Goal: Information Seeking & Learning: Learn about a topic

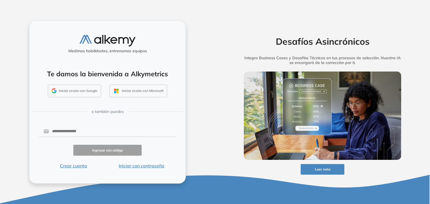
click at [78, 92] on button "Iniciar sesión con Google" at bounding box center [74, 91] width 53 height 13
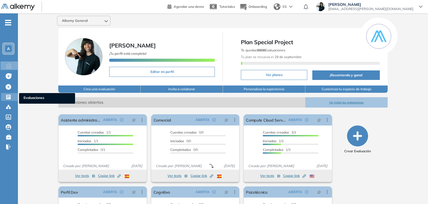
click at [9, 99] on icon at bounding box center [9, 97] width 6 height 6
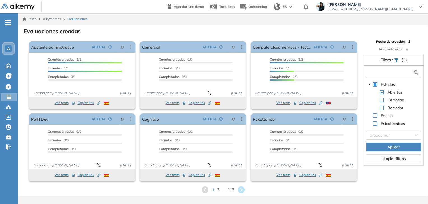
click at [390, 74] on input "text" at bounding box center [389, 73] width 45 height 6
drag, startPoint x: 386, startPoint y: 73, endPoint x: 367, endPoint y: 72, distance: 18.5
click at [367, 72] on input "****" at bounding box center [389, 73] width 45 height 6
type input "****"
click at [397, 147] on span "Aplicar" at bounding box center [393, 147] width 12 height 6
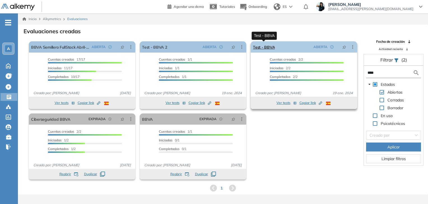
click at [265, 47] on link "Test - BBVA" at bounding box center [264, 46] width 22 height 11
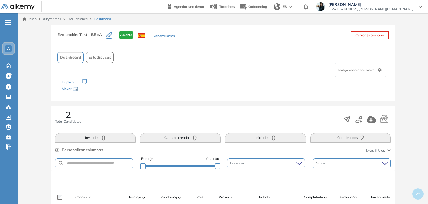
click at [77, 20] on link "Evaluaciones" at bounding box center [77, 19] width 20 height 4
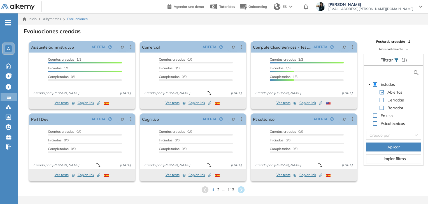
click at [384, 73] on input "text" at bounding box center [389, 73] width 45 height 6
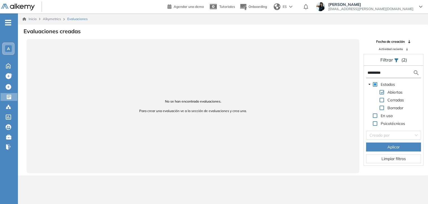
drag, startPoint x: 376, startPoint y: 73, endPoint x: 390, endPoint y: 74, distance: 13.8
click at [390, 74] on input "*********" at bounding box center [389, 73] width 45 height 6
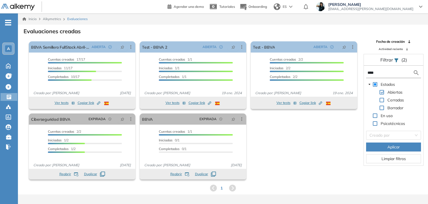
type input "****"
click at [382, 99] on span at bounding box center [382, 100] width 4 height 4
click at [387, 76] on form "****" at bounding box center [393, 73] width 55 height 10
click at [377, 72] on input "****" at bounding box center [389, 73] width 45 height 6
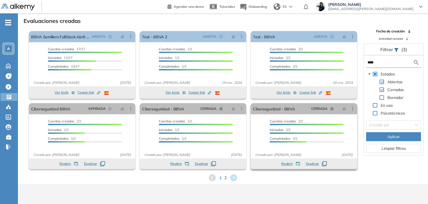
scroll to position [13, 0]
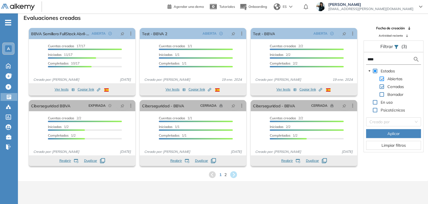
click at [383, 78] on span at bounding box center [382, 79] width 4 height 4
click at [385, 132] on button "Aplicar" at bounding box center [393, 133] width 55 height 9
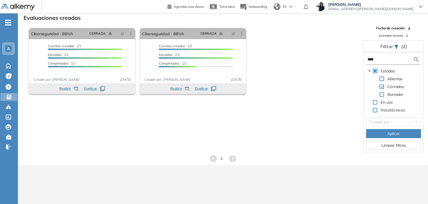
click at [382, 96] on span at bounding box center [382, 94] width 4 height 4
click at [382, 136] on button "Aplicar" at bounding box center [393, 133] width 55 height 9
click at [11, 4] on img at bounding box center [18, 7] width 34 height 7
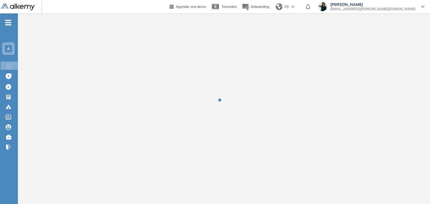
click at [4, 24] on ul "A Home Home Crear evaluacion con AI Crear evaluacion con AI Crear Evaluación Cr…" at bounding box center [9, 87] width 18 height 130
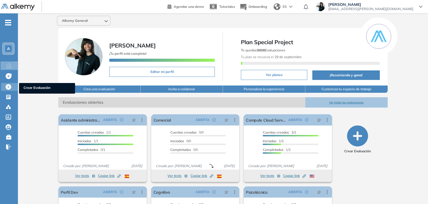
click at [6, 86] on icon at bounding box center [9, 87] width 6 height 6
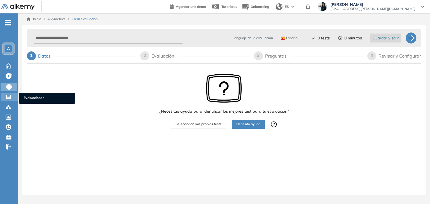
click at [9, 99] on icon at bounding box center [8, 97] width 4 height 4
click at [6, 99] on icon at bounding box center [8, 97] width 4 height 4
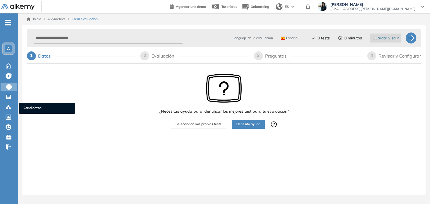
drag, startPoint x: 9, startPoint y: 106, endPoint x: 271, endPoint y: 29, distance: 273.2
click at [9, 106] on icon at bounding box center [9, 106] width 2 height 1
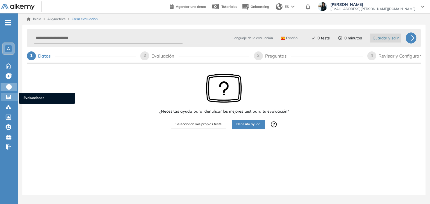
click at [9, 96] on icon at bounding box center [9, 97] width 6 height 6
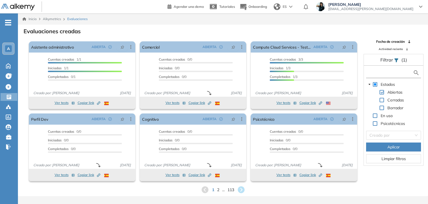
click at [381, 71] on input "text" at bounding box center [389, 73] width 45 height 6
click at [382, 101] on span at bounding box center [382, 100] width 4 height 4
click at [379, 73] on input "text" at bounding box center [389, 73] width 45 height 6
type input "*"
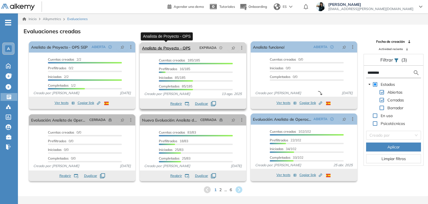
type input "********"
click at [166, 51] on link "Analista de Proyecto - OPS" at bounding box center [166, 47] width 48 height 11
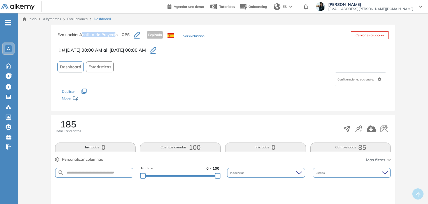
drag, startPoint x: 81, startPoint y: 32, endPoint x: 115, endPoint y: 34, distance: 34.2
click at [115, 34] on span ": Analista de Proyecto - OPS" at bounding box center [103, 34] width 52 height 5
click at [105, 35] on span ": Analista de Proyecto - OPS" at bounding box center [103, 34] width 52 height 5
click at [103, 38] on h3 "Evaluación : Analista de Proyecto - OPS" at bounding box center [95, 37] width 77 height 12
drag, startPoint x: 89, startPoint y: 34, endPoint x: 128, endPoint y: 34, distance: 38.4
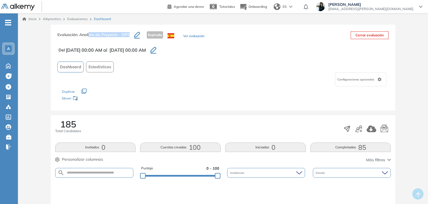
click at [128, 34] on span ": Analista de Proyecto - OPS" at bounding box center [103, 34] width 52 height 5
click at [9, 96] on icon at bounding box center [9, 97] width 6 height 6
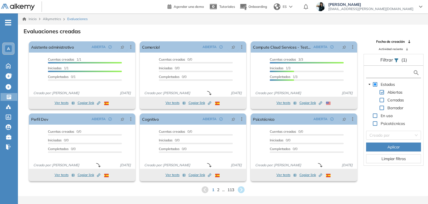
click at [381, 75] on input "text" at bounding box center [389, 73] width 45 height 6
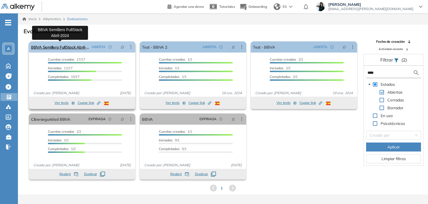
type input "****"
click at [60, 47] on link "BBVA Semillero FullStack Abril-2024" at bounding box center [60, 46] width 58 height 11
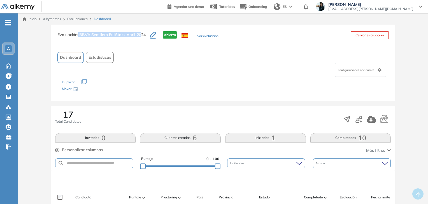
drag, startPoint x: 143, startPoint y: 34, endPoint x: 78, endPoint y: 30, distance: 64.3
click at [78, 30] on div "Evaluación : BBVA Semillero FullStack Abril-2024 Abierta Ver evaluación Cerrar …" at bounding box center [223, 63] width 345 height 77
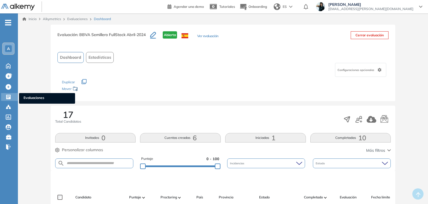
click at [7, 98] on icon at bounding box center [8, 97] width 4 height 4
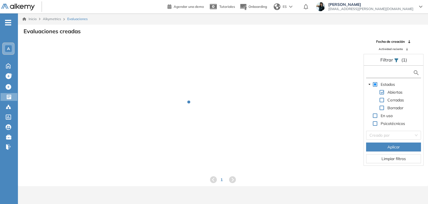
click at [389, 71] on input "text" at bounding box center [389, 73] width 45 height 6
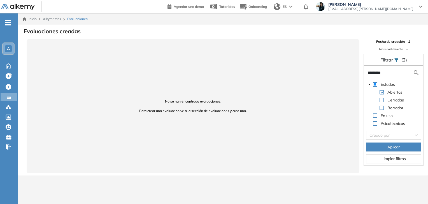
type input "*********"
click at [382, 99] on span at bounding box center [382, 100] width 4 height 4
click at [388, 146] on span "Aplicar" at bounding box center [393, 147] width 12 height 6
click at [388, 72] on input "*********" at bounding box center [389, 73] width 45 height 6
click at [383, 159] on span "Limpiar filtros" at bounding box center [394, 159] width 24 height 6
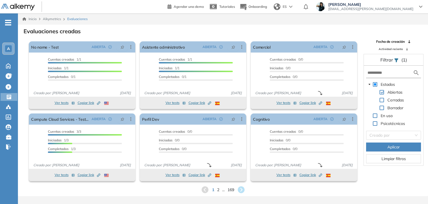
click at [376, 116] on span at bounding box center [375, 116] width 4 height 4
click at [383, 107] on span at bounding box center [382, 108] width 4 height 4
click at [382, 99] on span at bounding box center [382, 100] width 4 height 4
click at [381, 73] on input "text" at bounding box center [389, 73] width 45 height 6
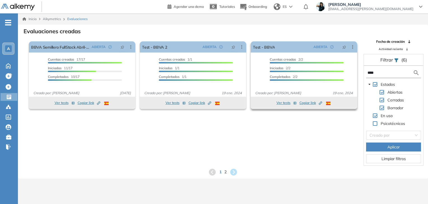
type input "****"
click at [275, 93] on span "Creado por: [PERSON_NAME]" at bounding box center [278, 93] width 50 height 5
drag, startPoint x: 42, startPoint y: 93, endPoint x: 68, endPoint y: 115, distance: 33.8
click at [62, 94] on span "Creado por: [PERSON_NAME]" at bounding box center [56, 93] width 50 height 5
drag, startPoint x: 157, startPoint y: 93, endPoint x: 171, endPoint y: 106, distance: 19.6
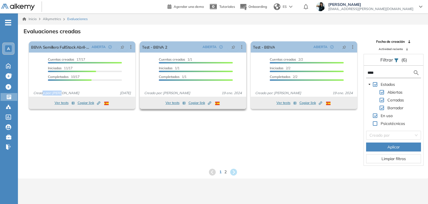
click at [187, 96] on span "Creado por: [PERSON_NAME]" at bounding box center [167, 93] width 50 height 5
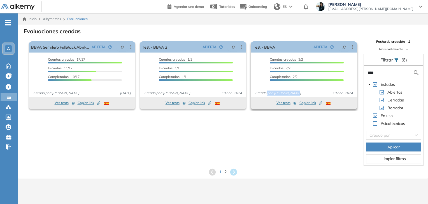
drag, startPoint x: 273, startPoint y: 94, endPoint x: 294, endPoint y: 95, distance: 21.0
click at [294, 95] on span "Creado por: [PERSON_NAME]" at bounding box center [278, 93] width 50 height 5
click at [55, 18] on span "Alkymetrics" at bounding box center [52, 19] width 18 height 4
click at [50, 19] on span "Alkymetrics" at bounding box center [52, 19] width 18 height 4
click at [54, 19] on span "Alkymetrics" at bounding box center [52, 19] width 18 height 4
